Goal: Task Accomplishment & Management: Manage account settings

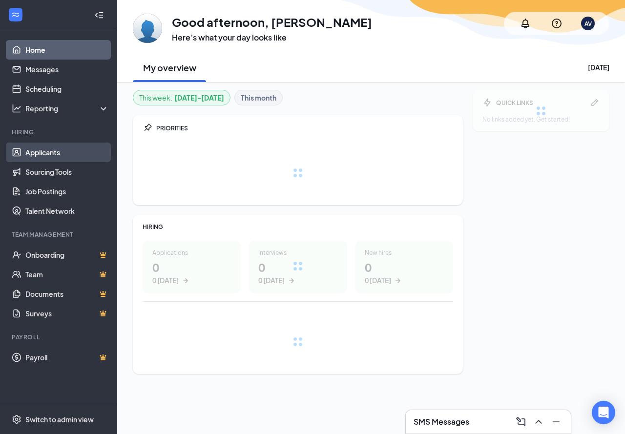
click at [56, 153] on link "Applicants" at bounding box center [66, 152] width 83 height 20
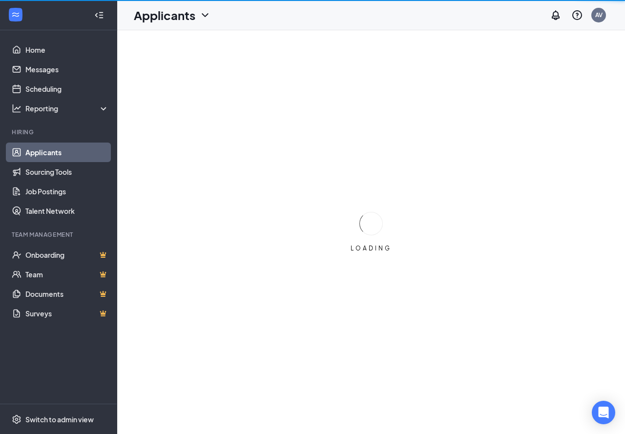
click at [103, 18] on div at bounding box center [99, 15] width 20 height 20
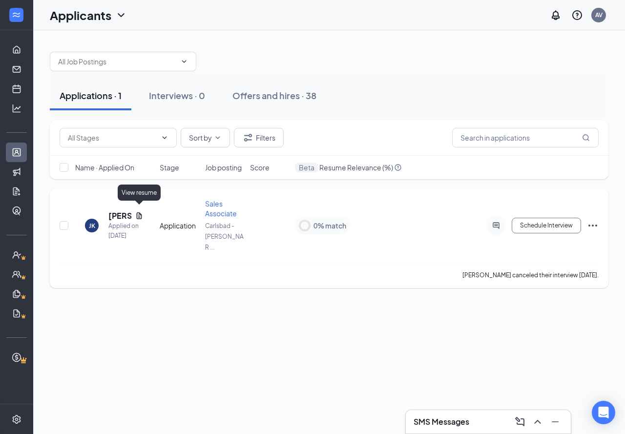
click at [139, 212] on icon "Document" at bounding box center [139, 215] width 5 height 6
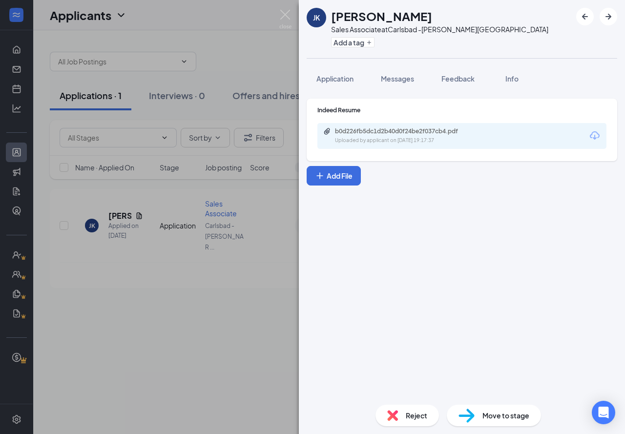
click at [394, 136] on div "b0d226fb5dc1d2b40d0f24be2f037cb4.pdf Uploaded by applicant on [DATE] 19:17:37" at bounding box center [402, 135] width 158 height 17
click at [284, 20] on img at bounding box center [285, 19] width 12 height 19
